Goal: Check status: Check status

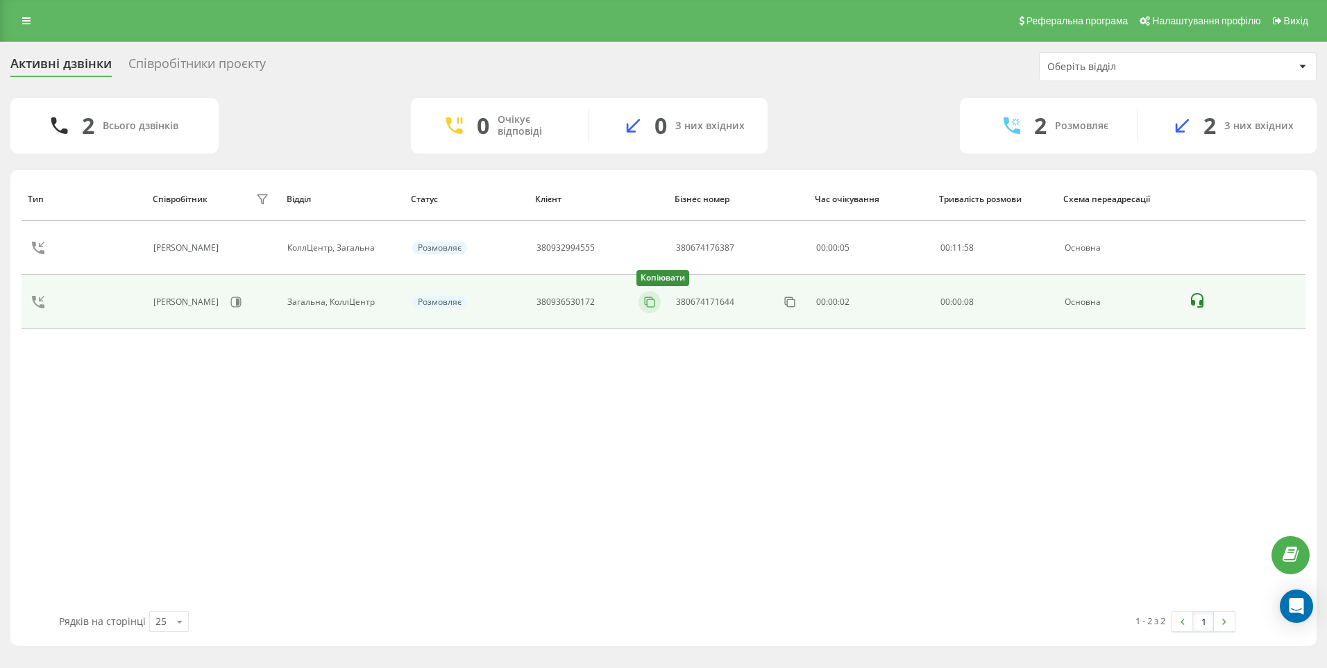
click at [648, 301] on rect at bounding box center [651, 303] width 8 height 8
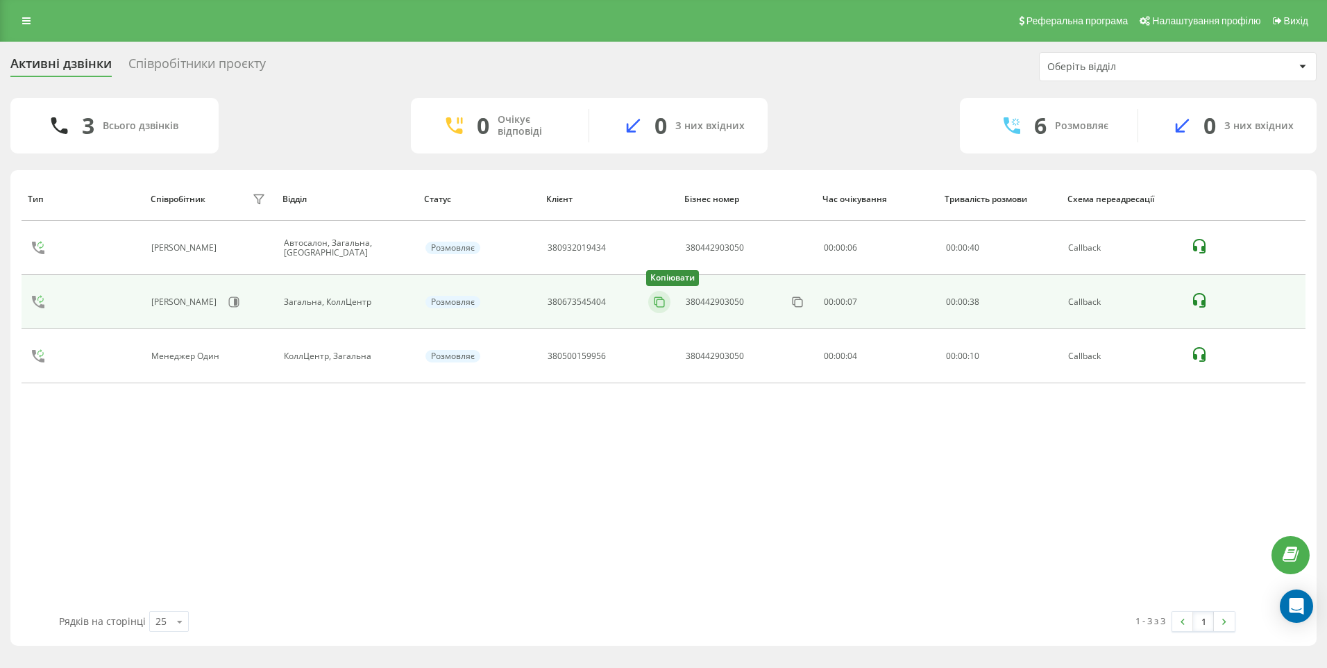
drag, startPoint x: 651, startPoint y: 300, endPoint x: 659, endPoint y: 300, distance: 7.6
click at [653, 301] on icon at bounding box center [660, 302] width 14 height 14
click at [653, 304] on icon at bounding box center [660, 302] width 14 height 14
click at [655, 298] on icon at bounding box center [659, 301] width 8 height 8
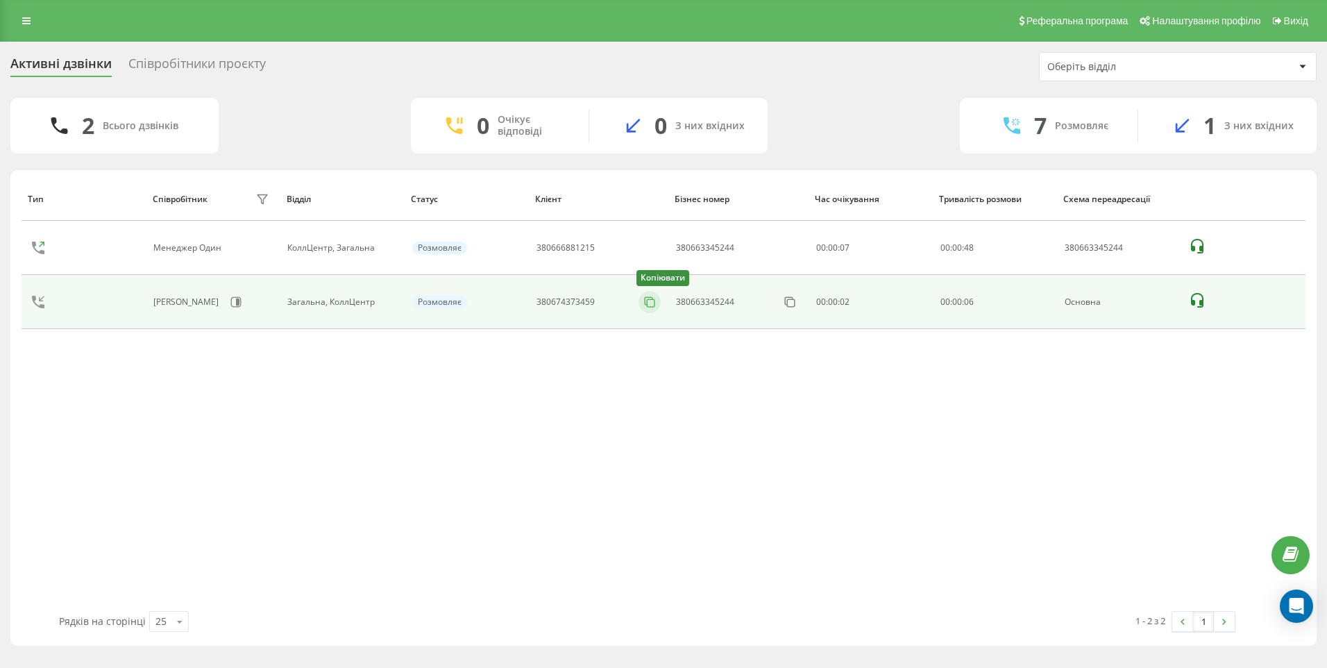
click at [648, 301] on icon at bounding box center [650, 302] width 14 height 14
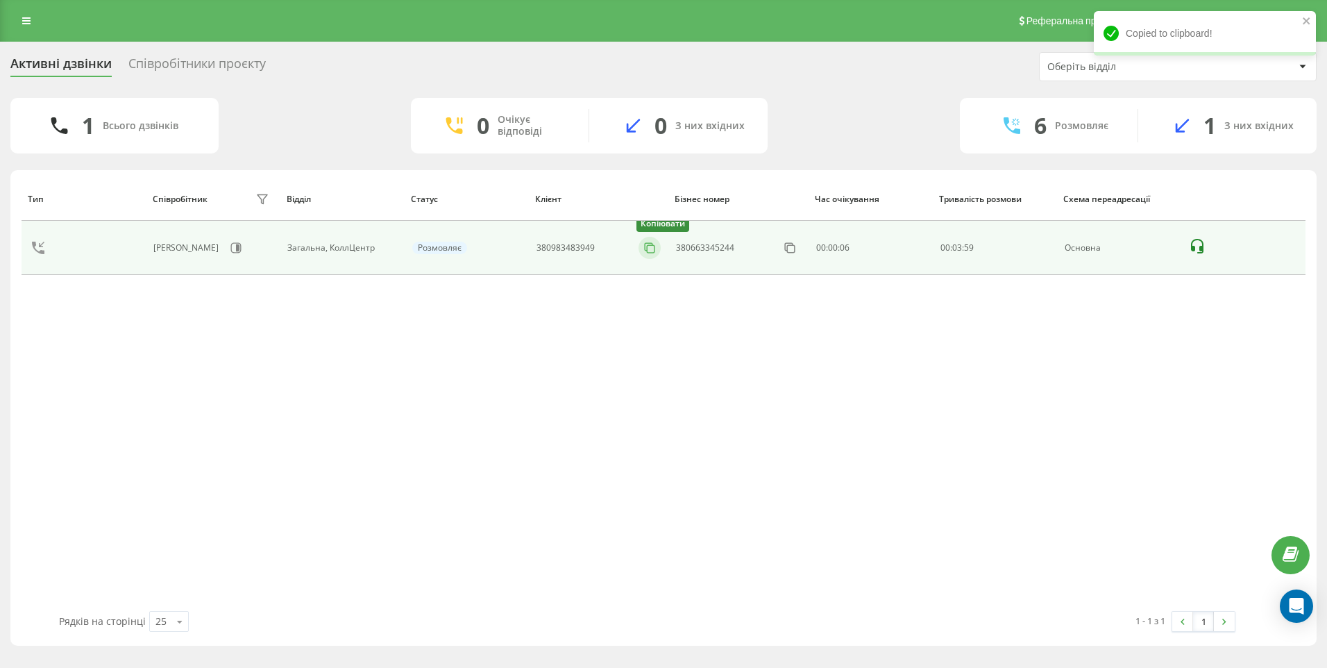
click at [648, 249] on rect at bounding box center [651, 249] width 8 height 8
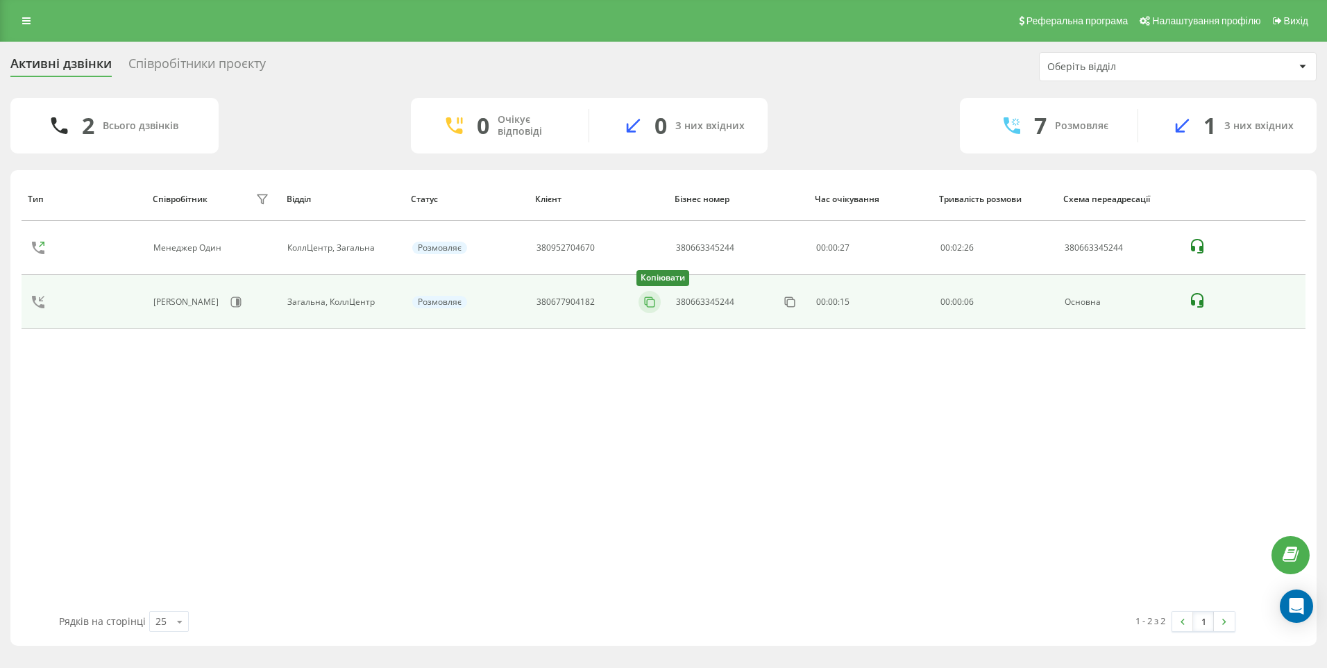
click at [657, 303] on icon at bounding box center [650, 302] width 14 height 14
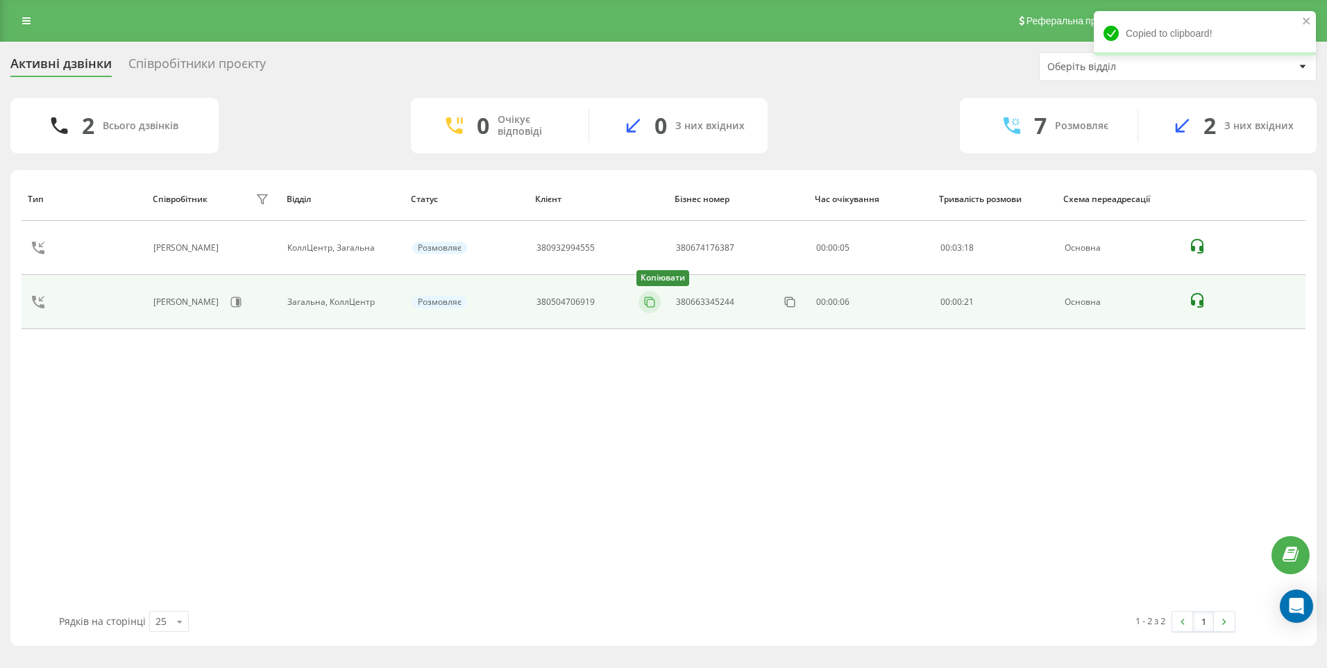
click at [653, 303] on icon at bounding box center [650, 302] width 14 height 14
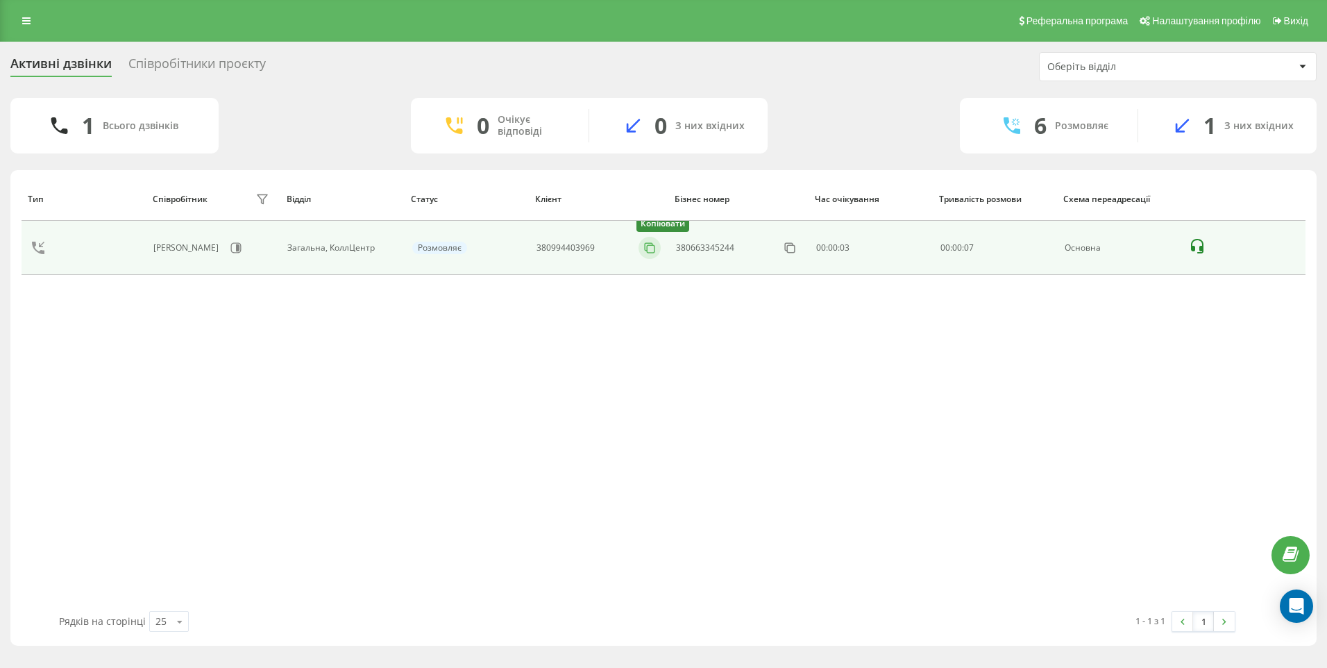
click at [654, 250] on icon at bounding box center [650, 248] width 14 height 14
click at [646, 249] on icon at bounding box center [650, 248] width 14 height 14
